Goal: Task Accomplishment & Management: Use online tool/utility

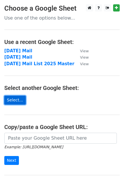
click at [11, 98] on link "Select..." at bounding box center [15, 100] width 22 height 9
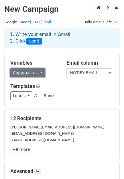
click at [33, 69] on link "Copy/paste..." at bounding box center [27, 72] width 35 height 9
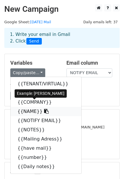
click at [23, 107] on link "{{NAME}}" at bounding box center [46, 111] width 71 height 9
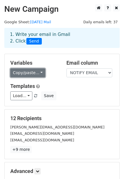
click at [33, 68] on link "Copy/paste..." at bounding box center [27, 72] width 35 height 9
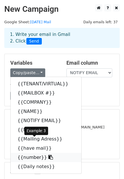
click at [28, 153] on link "{{number}}" at bounding box center [46, 157] width 71 height 9
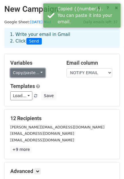
click at [33, 68] on link "Copy/paste..." at bounding box center [27, 72] width 35 height 9
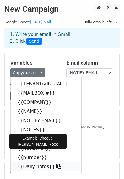
click at [26, 162] on link "{{Daily notes}}" at bounding box center [46, 166] width 71 height 9
